Goal: Task Accomplishment & Management: Manage account settings

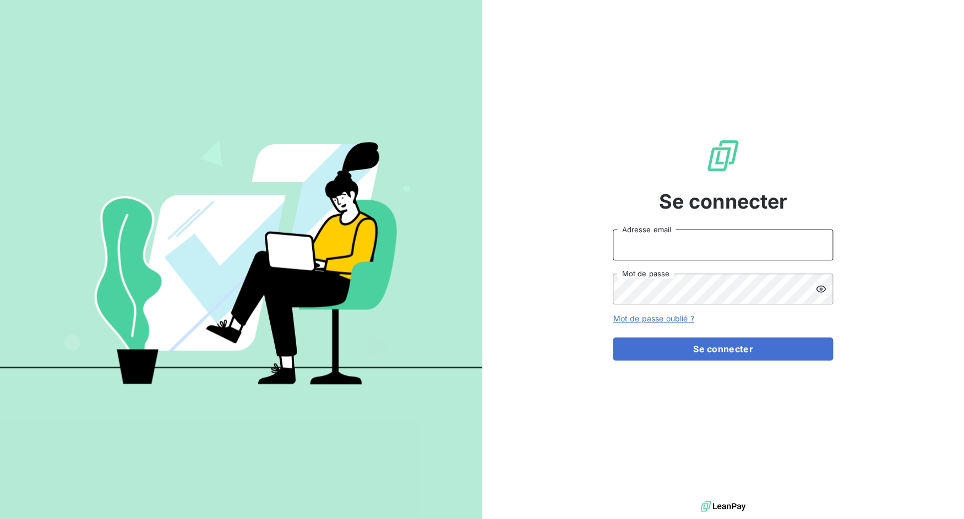
click at [638, 255] on input "Adresse email" at bounding box center [723, 244] width 220 height 31
drag, startPoint x: 653, startPoint y: 247, endPoint x: 687, endPoint y: 248, distance: 33.6
click at [687, 248] on input "admin@3dcelo" at bounding box center [723, 244] width 220 height 31
type input "admin@dimco"
click at [613, 337] on button "Se connecter" at bounding box center [723, 348] width 220 height 23
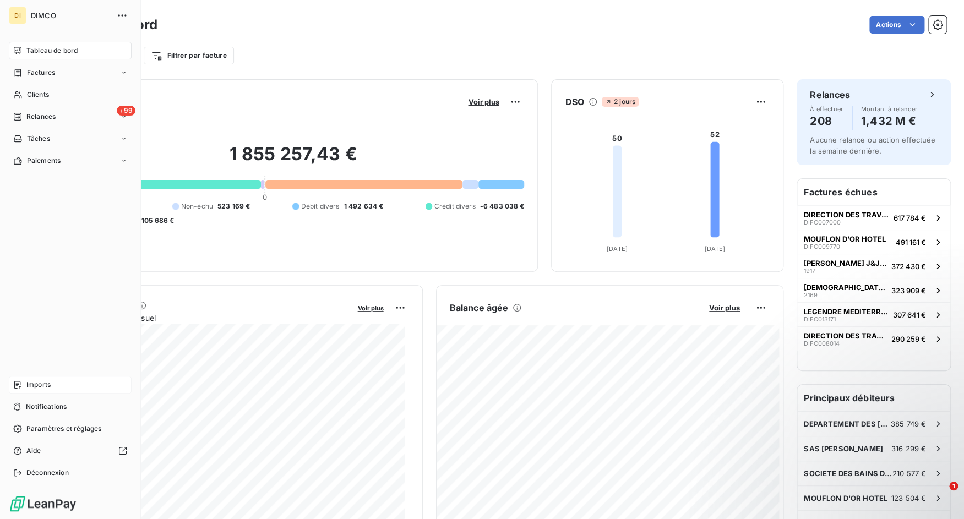
click at [29, 385] on span "Imports" at bounding box center [38, 385] width 24 height 10
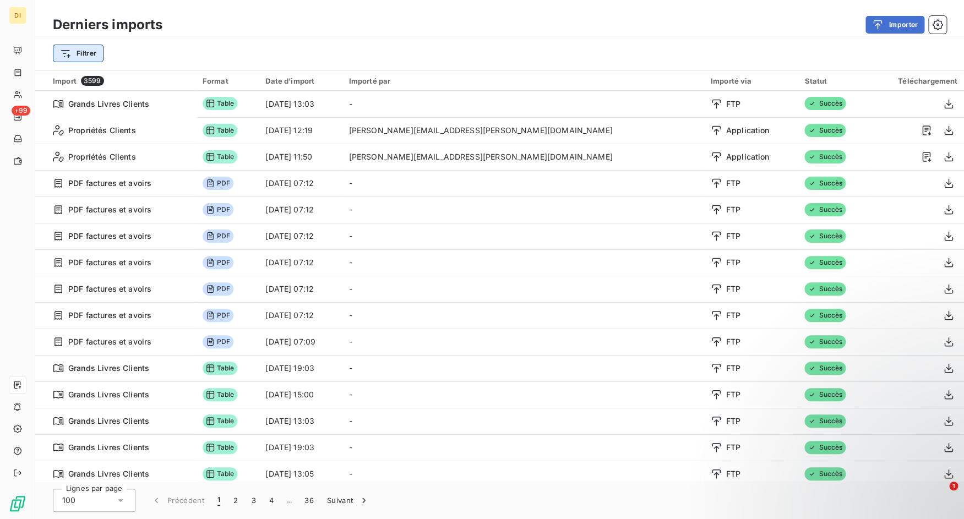
click at [99, 53] on html "DI +99 Derniers imports Importer Filtrer Import 3599 Format Date d’import Impor…" at bounding box center [482, 259] width 964 height 519
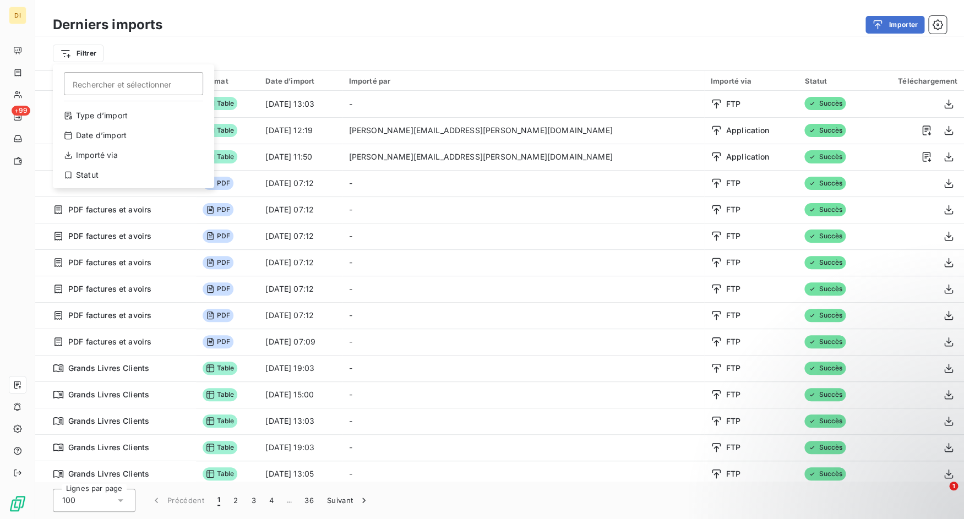
click at [275, 48] on html "DI +99 Derniers imports Importer Filtrer Rechercher et sélectionner Type d’impo…" at bounding box center [482, 259] width 964 height 519
